Goal: Navigation & Orientation: Find specific page/section

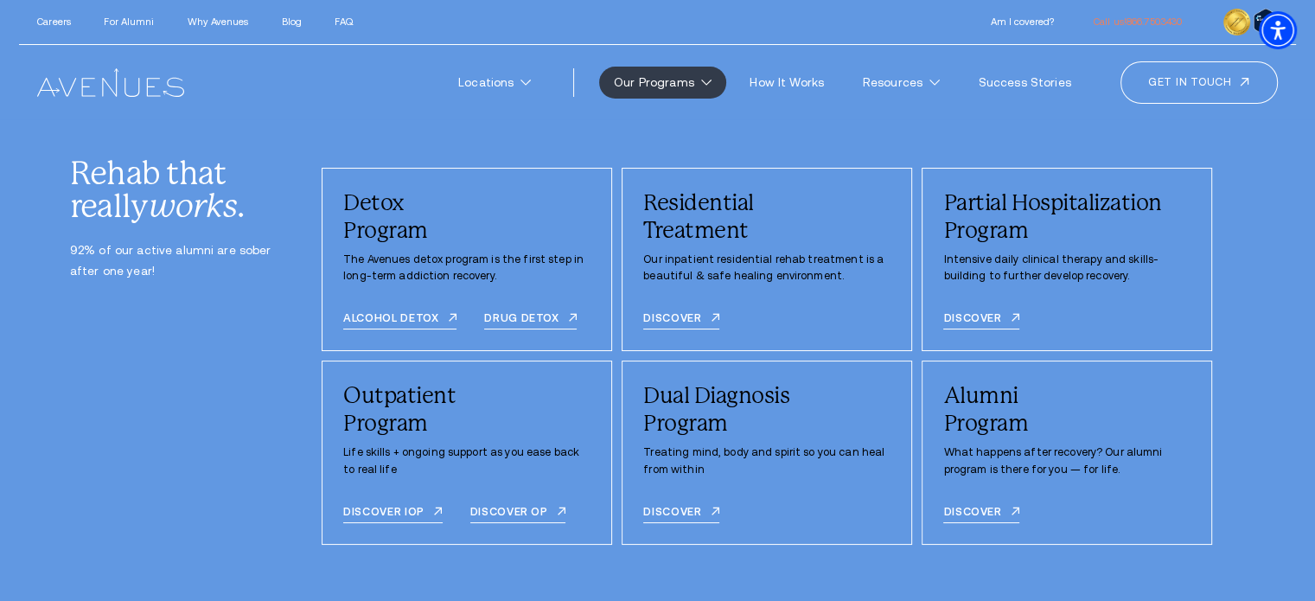
click at [103, 86] on img at bounding box center [110, 82] width 146 height 28
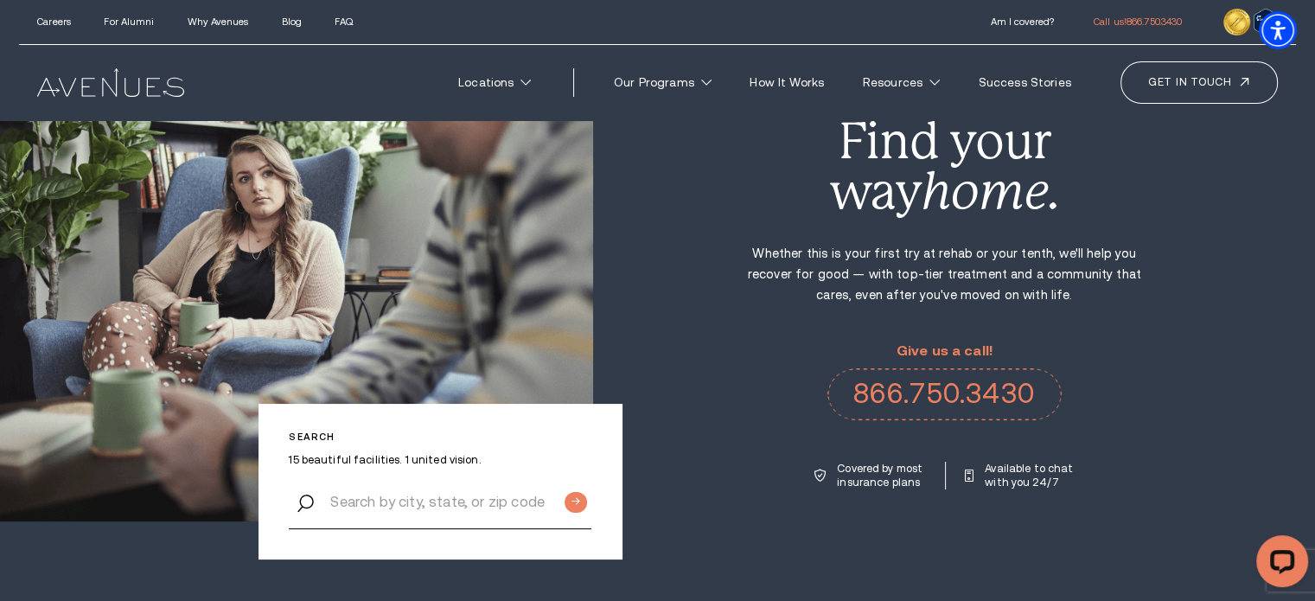
scroll to position [83, 0]
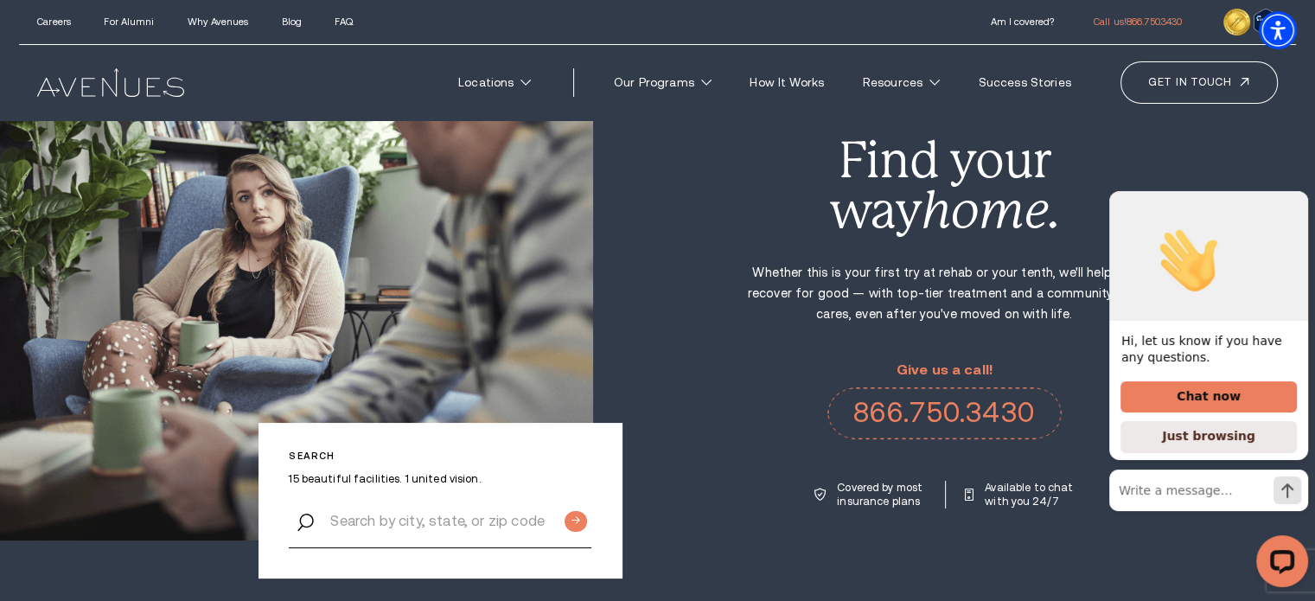
click at [1294, 188] on icon "Hide greeting" at bounding box center [1297, 177] width 21 height 21
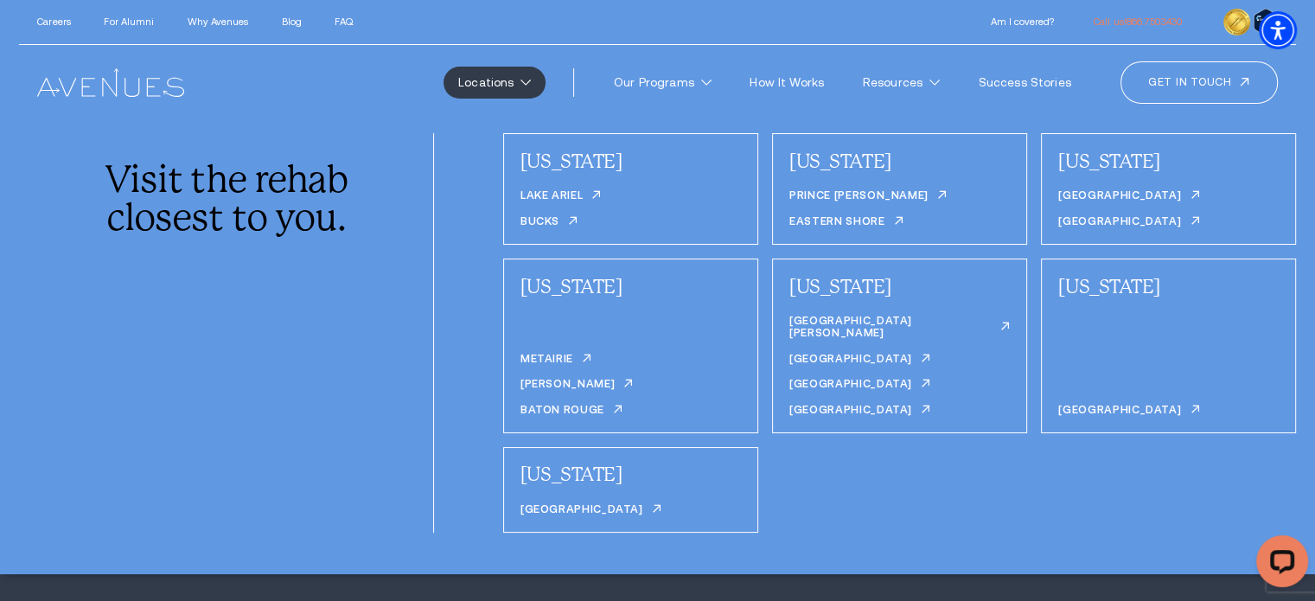
scroll to position [144, 0]
click at [38, 22] on link "Careers" at bounding box center [54, 21] width 34 height 10
